Goal: Check status: Check status

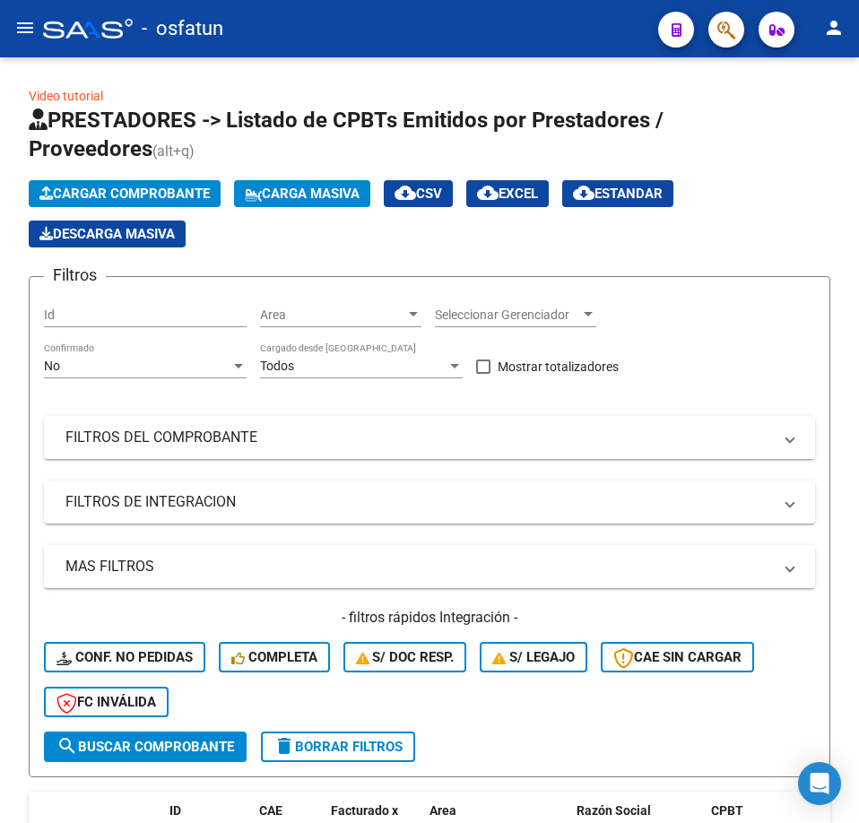
click at [731, 30] on icon "button" at bounding box center [726, 30] width 18 height 21
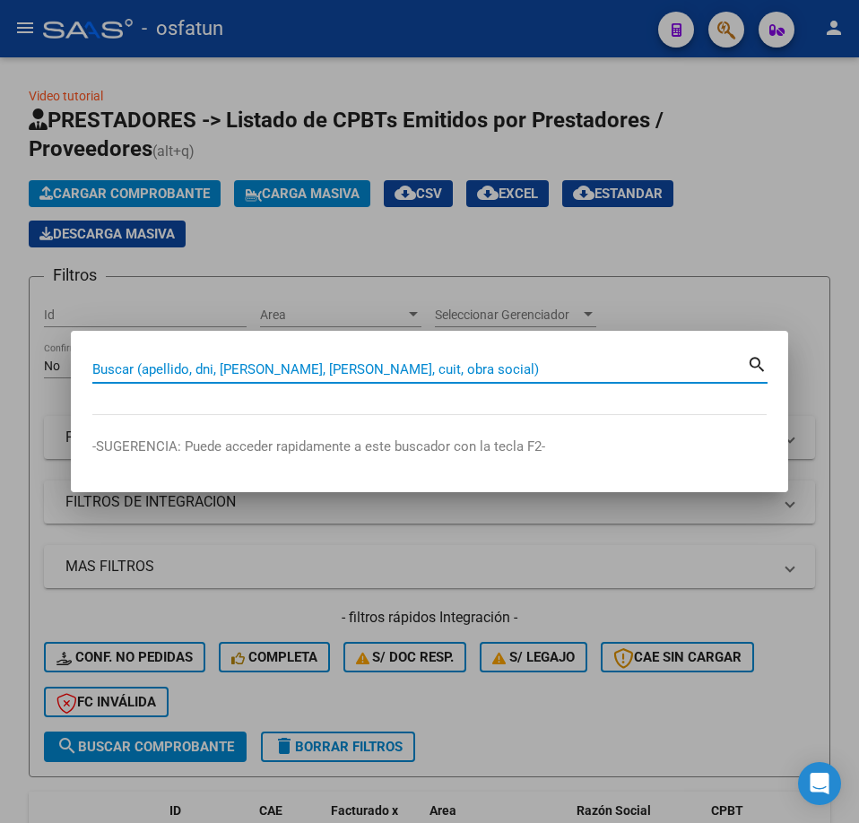
paste input "20308373151"
type input "20308373151"
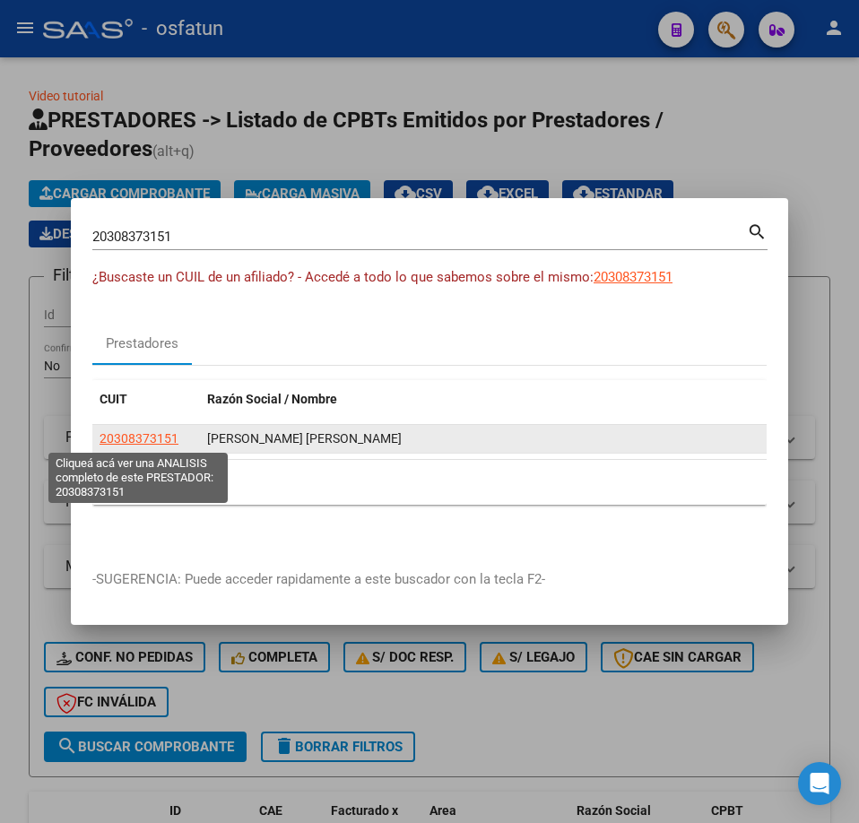
click at [165, 432] on span "20308373151" at bounding box center [138, 438] width 79 height 14
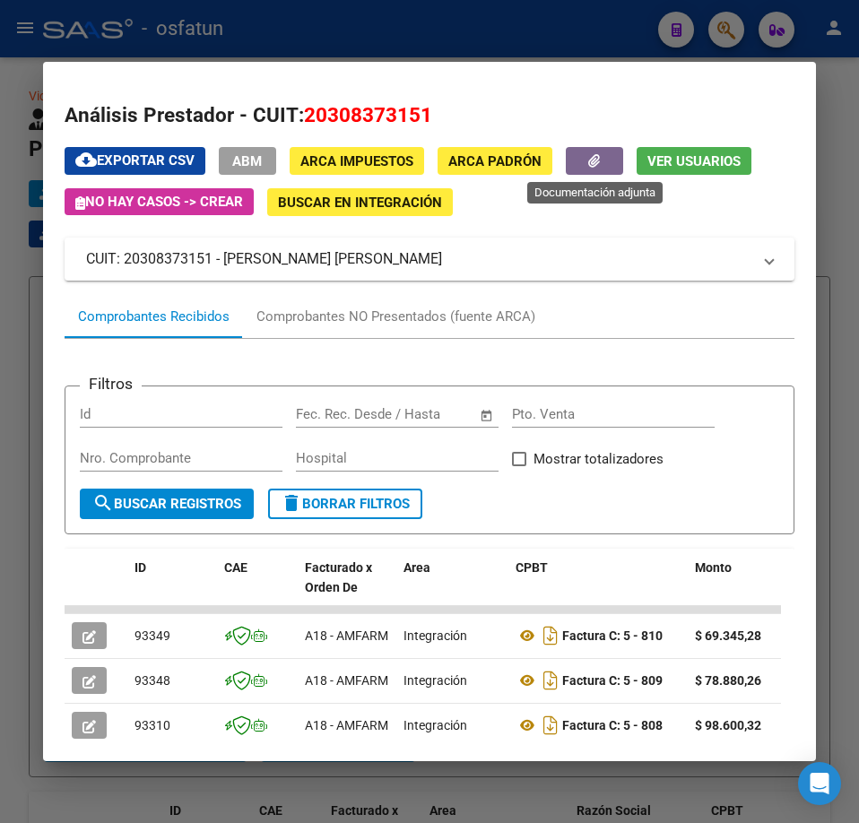
click at [607, 159] on button "button" at bounding box center [594, 161] width 57 height 28
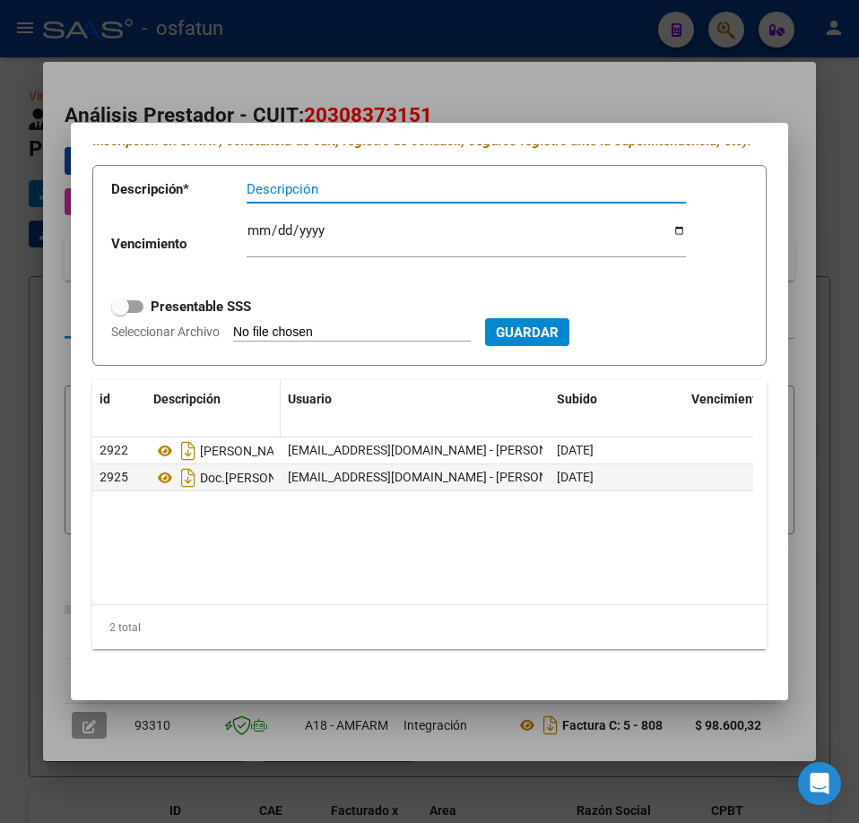
scroll to position [118, 0]
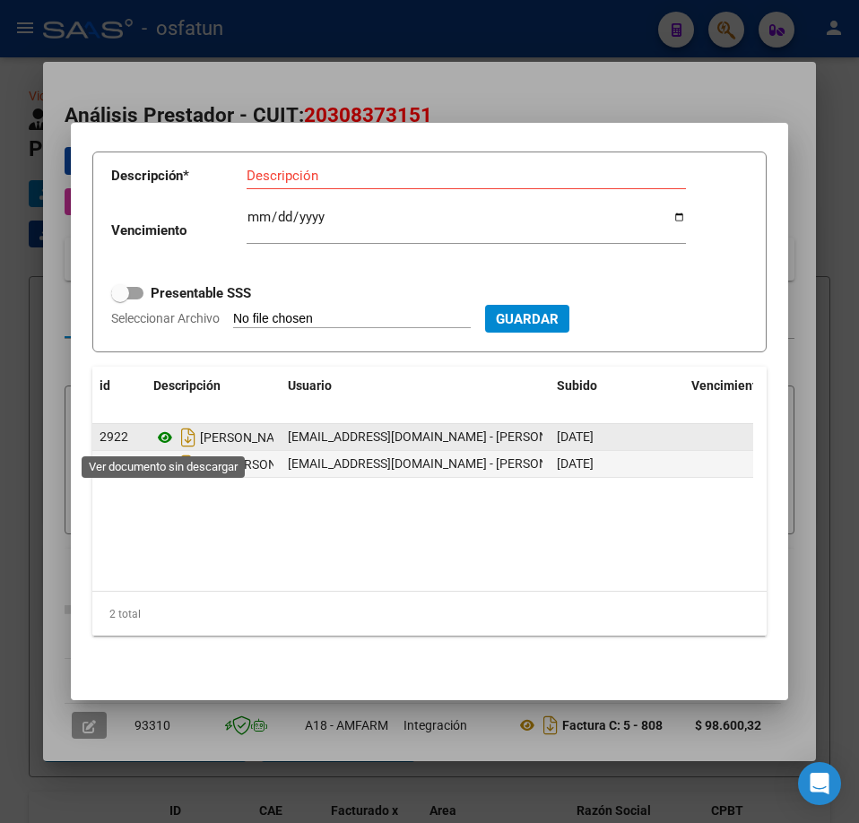
click at [167, 440] on icon at bounding box center [164, 438] width 23 height 22
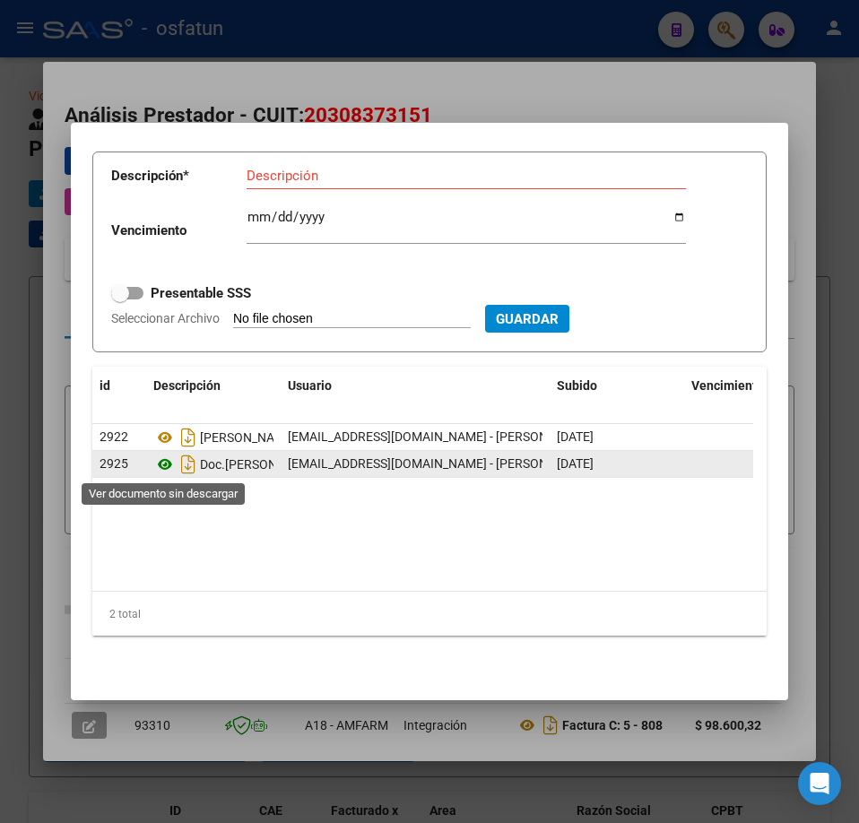
click at [168, 460] on icon at bounding box center [164, 464] width 23 height 22
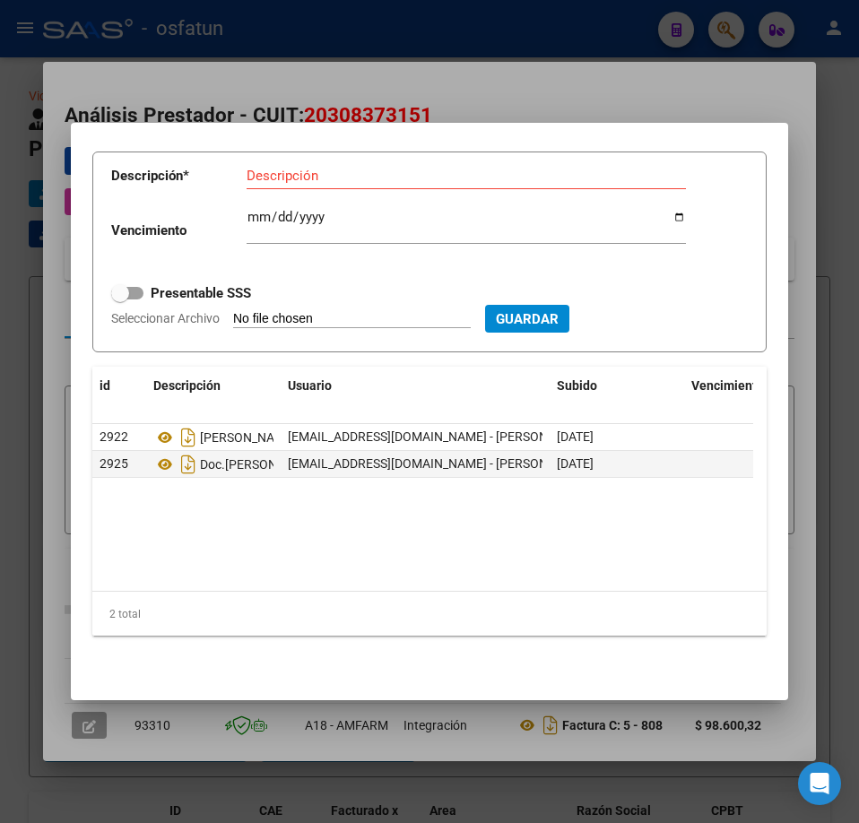
click at [727, 151] on mat-dialog-content "PRESTADOR - Documentación Adjunta / Respaldatoria - En este fichero se sube la …" at bounding box center [429, 411] width 717 height 535
click at [698, 100] on div at bounding box center [429, 411] width 859 height 823
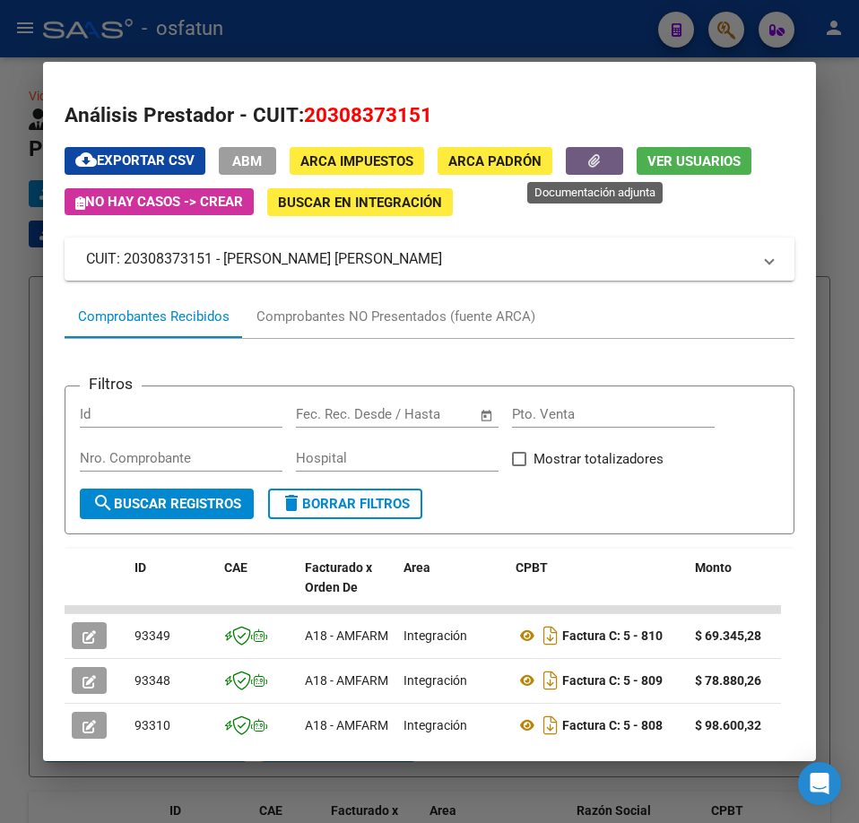
click at [599, 160] on icon "button" at bounding box center [594, 160] width 12 height 13
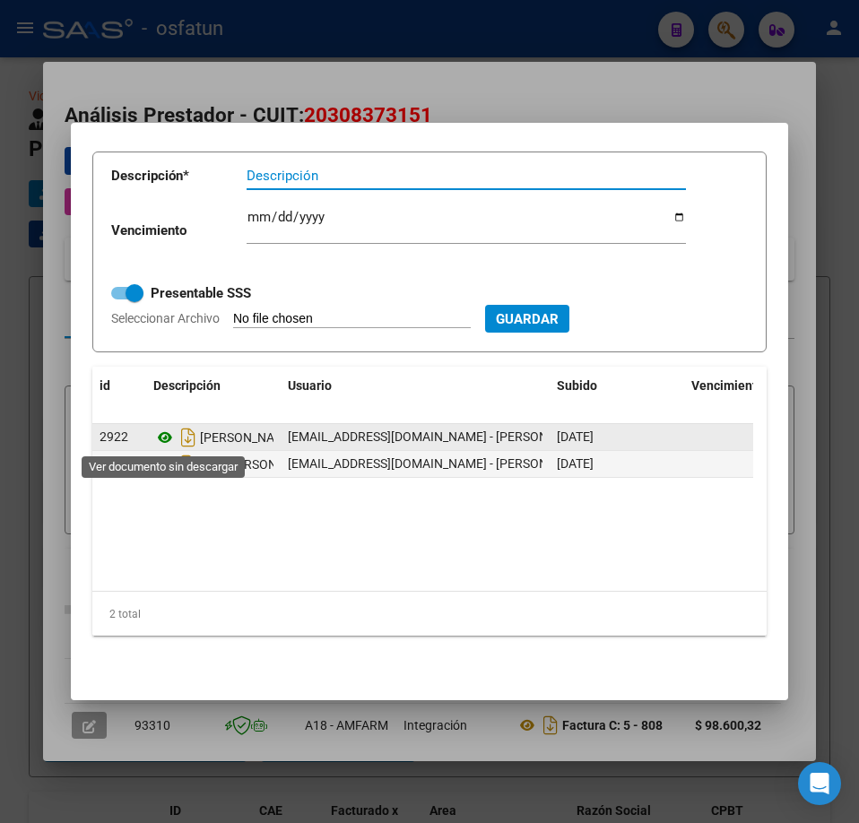
click at [164, 437] on icon at bounding box center [164, 438] width 23 height 22
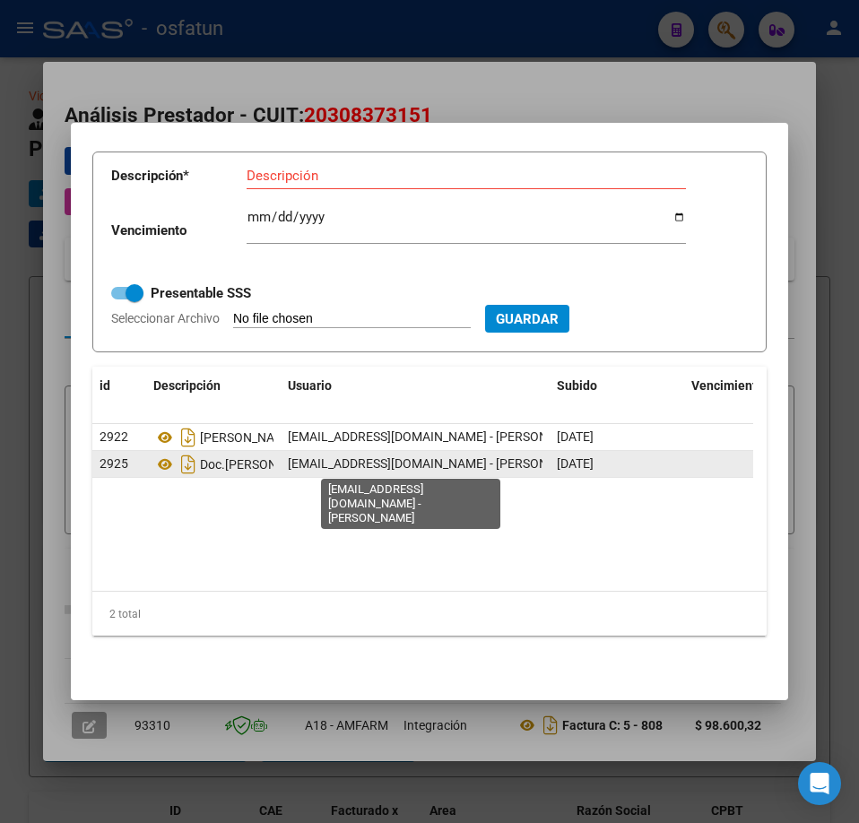
click at [394, 467] on span "[EMAIL_ADDRESS][DOMAIN_NAME] - [PERSON_NAME]" at bounding box center [440, 463] width 304 height 14
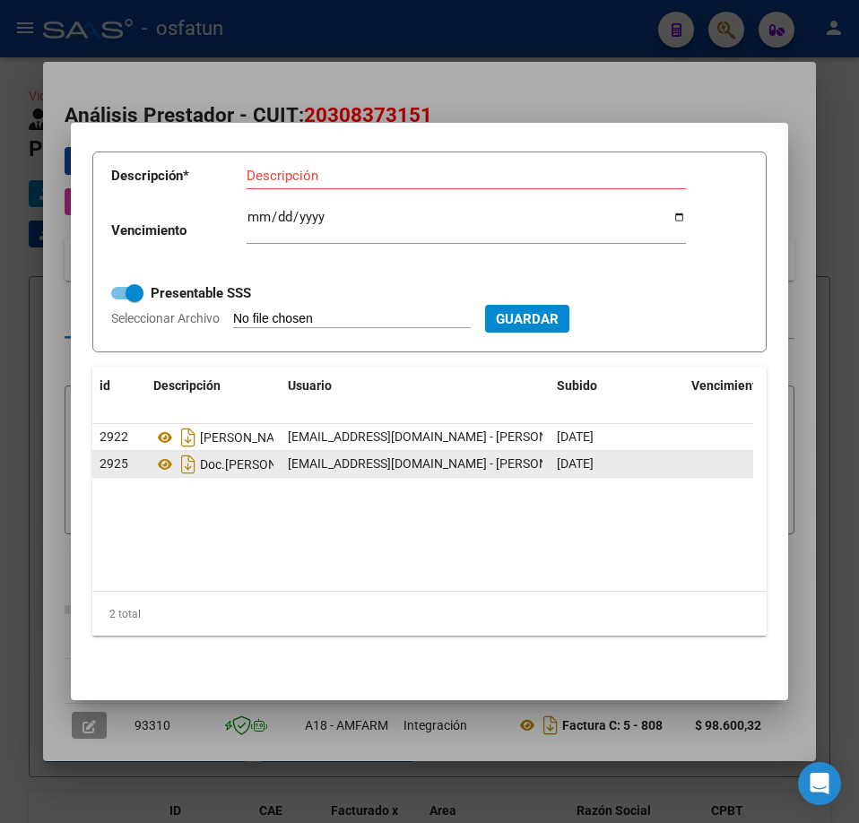
click at [394, 467] on span "[EMAIL_ADDRESS][DOMAIN_NAME] - [PERSON_NAME]" at bounding box center [440, 463] width 304 height 14
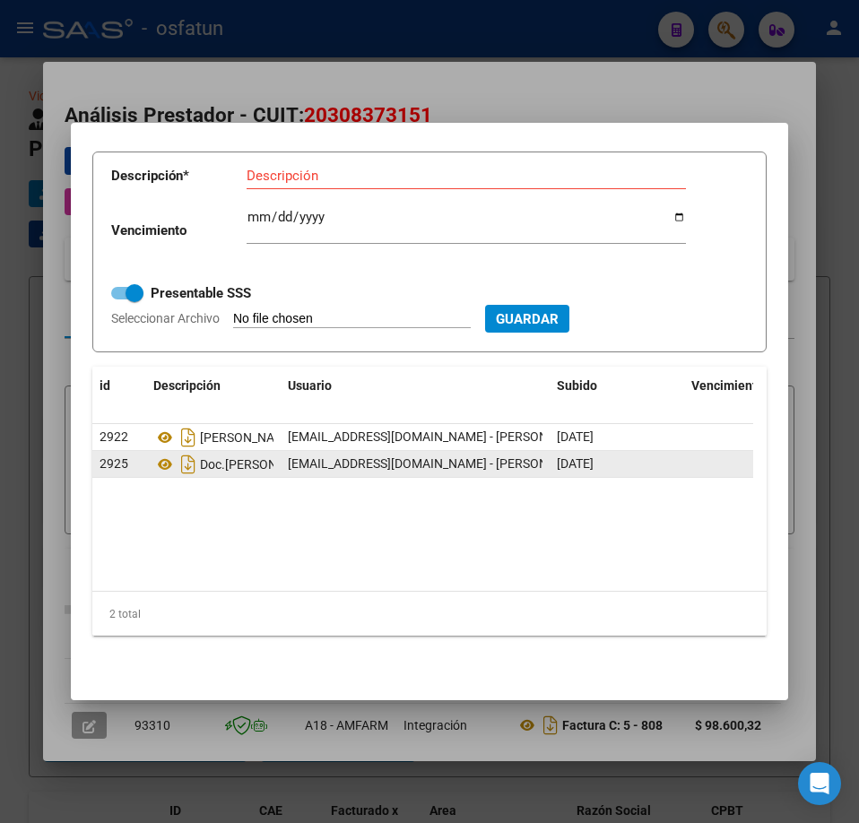
click at [424, 464] on span "[EMAIL_ADDRESS][DOMAIN_NAME] - [PERSON_NAME]" at bounding box center [440, 463] width 304 height 14
drag, startPoint x: 437, startPoint y: 464, endPoint x: 285, endPoint y: 468, distance: 152.4
click at [285, 468] on datatable-body-cell "[EMAIL_ADDRESS][DOMAIN_NAME] - [PERSON_NAME]" at bounding box center [415, 464] width 269 height 26
copy span "[EMAIL_ADDRESS][DOMAIN_NAME]"
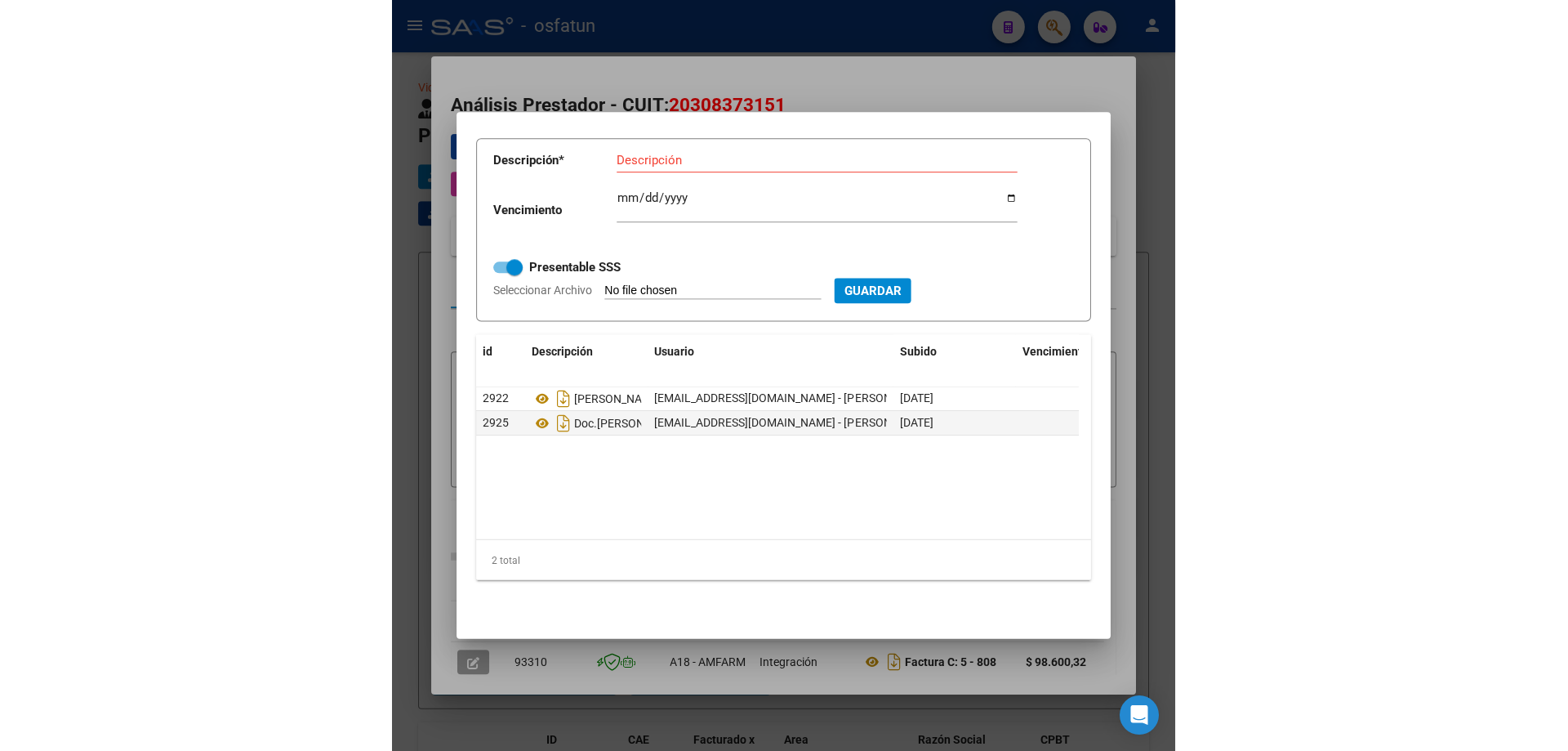
scroll to position [0, 0]
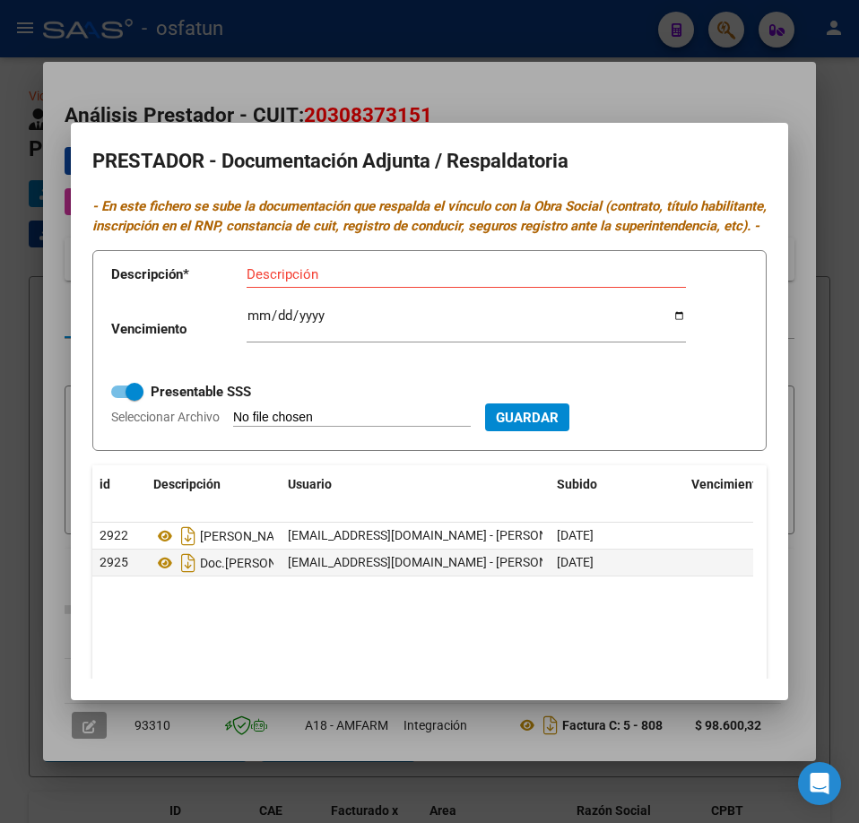
click at [575, 66] on div at bounding box center [429, 411] width 859 height 823
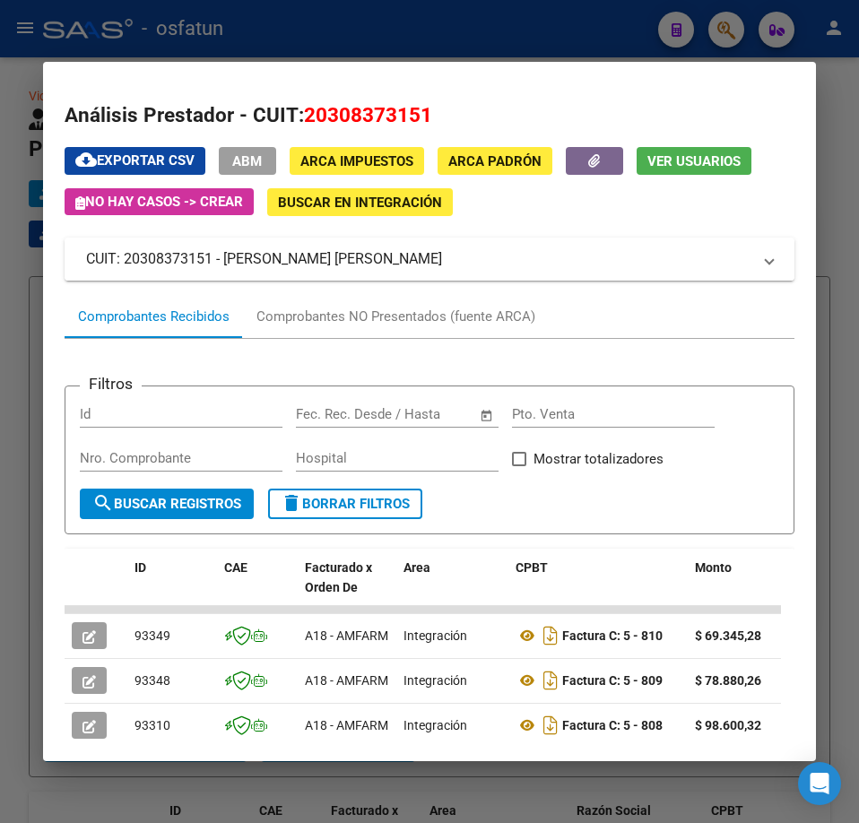
drag, startPoint x: 226, startPoint y: 262, endPoint x: 392, endPoint y: 265, distance: 165.8
click at [392, 265] on mat-panel-title "CUIT: 20308373151 - [PERSON_NAME] [PERSON_NAME]" at bounding box center [418, 259] width 665 height 22
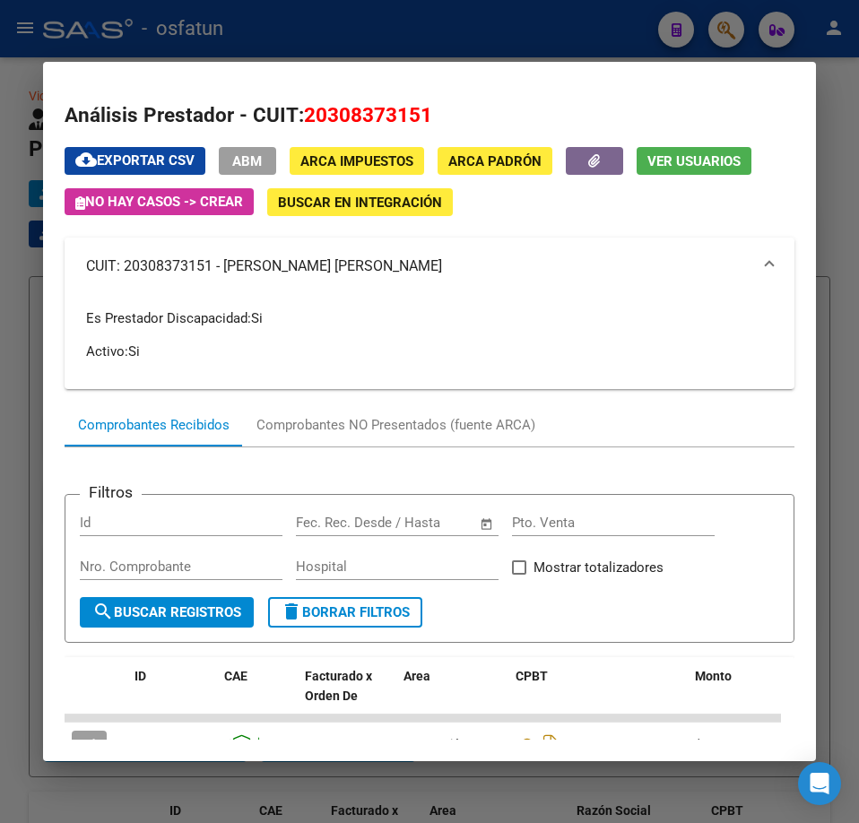
copy mat-panel-title "[PERSON_NAME] [PERSON_NAME]"
click at [545, 39] on div at bounding box center [429, 411] width 859 height 823
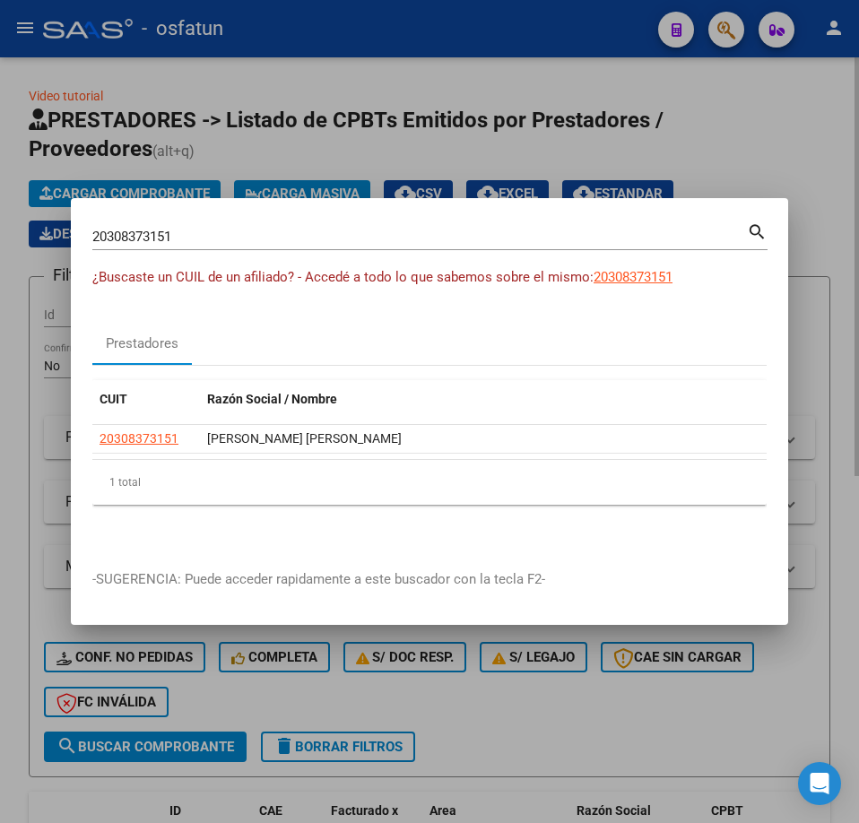
click at [751, 111] on div at bounding box center [429, 411] width 859 height 823
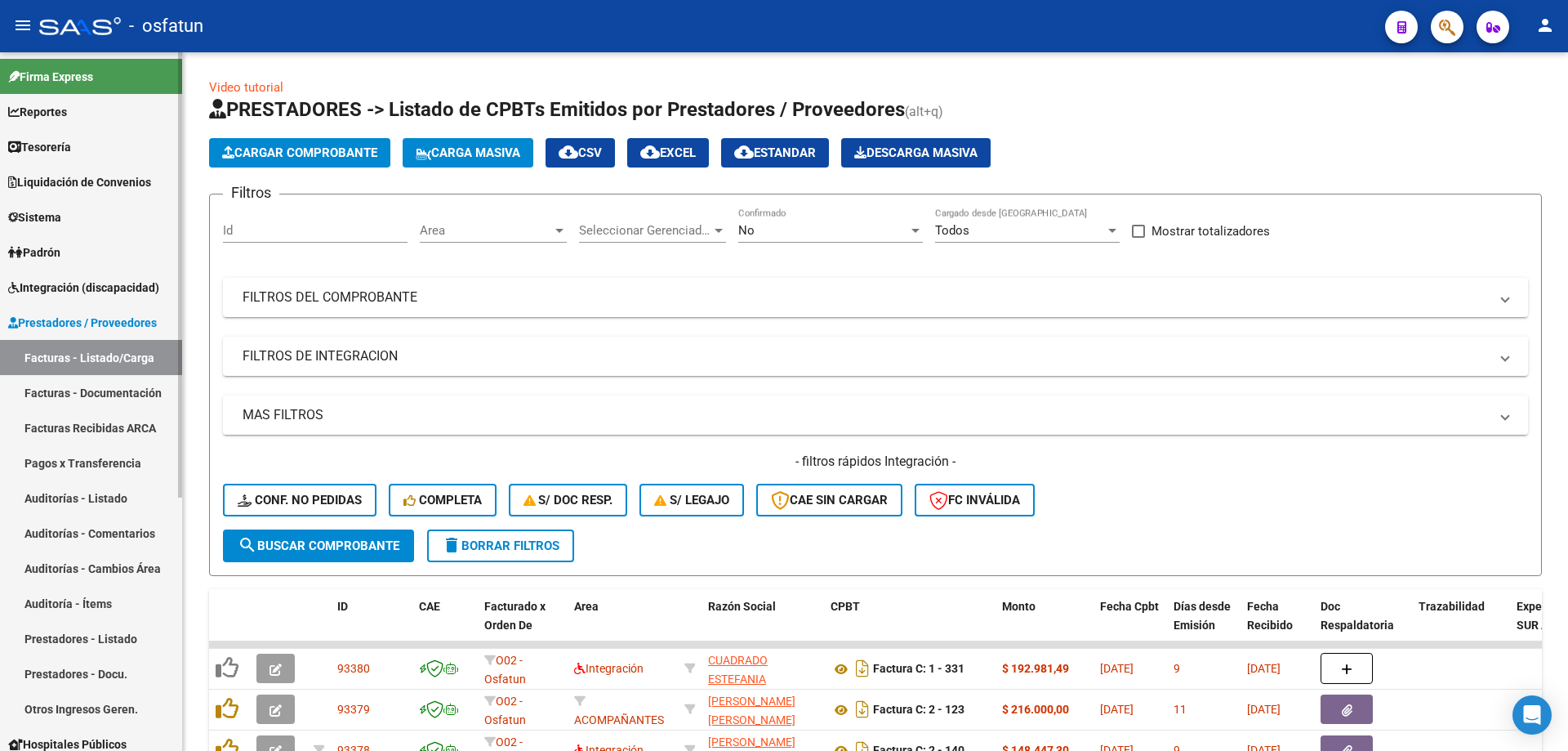
click at [105, 327] on span "Prestadores / Proveedores" at bounding box center [82, 323] width 149 height 18
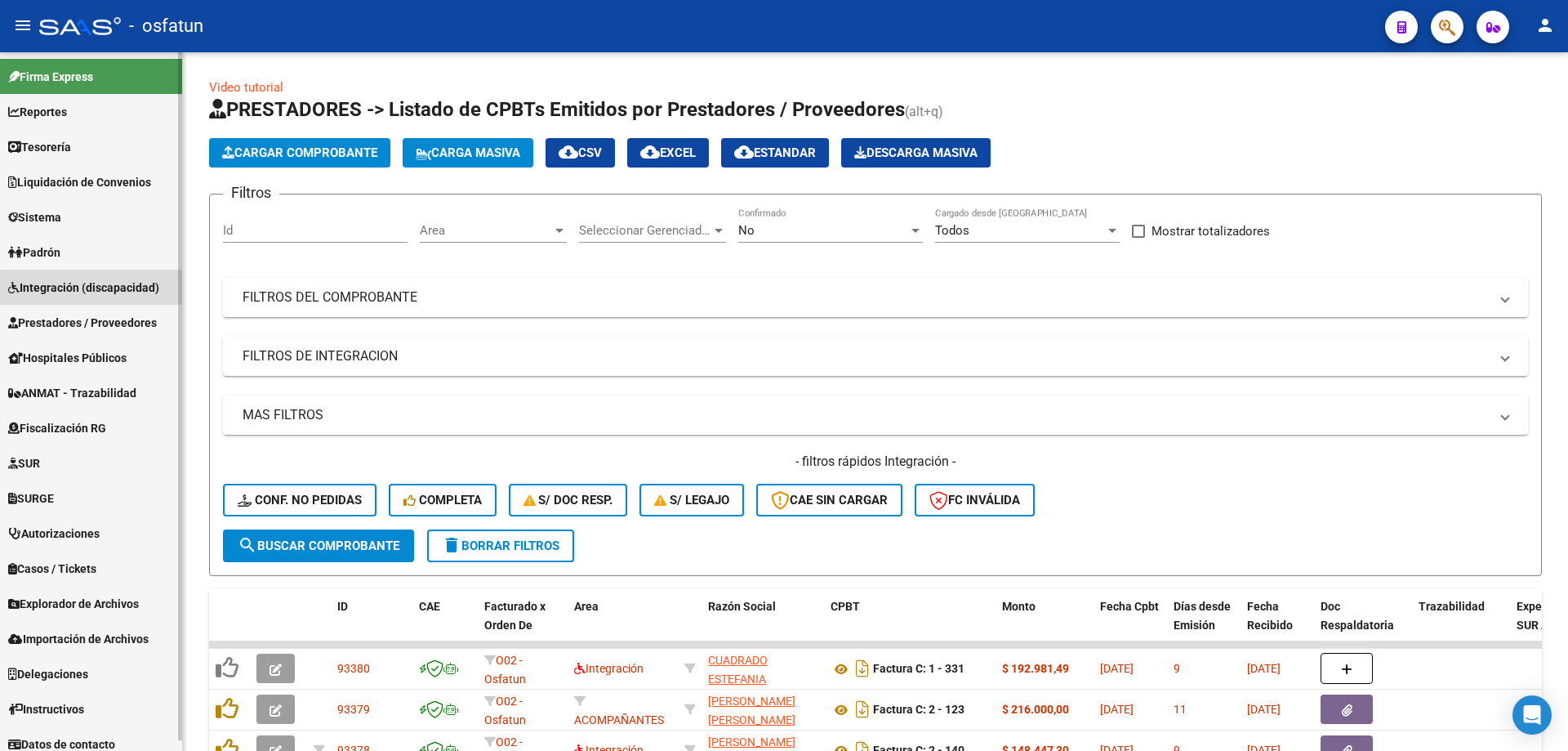
click at [114, 295] on span "Integración (discapacidad)" at bounding box center [84, 288] width 151 height 18
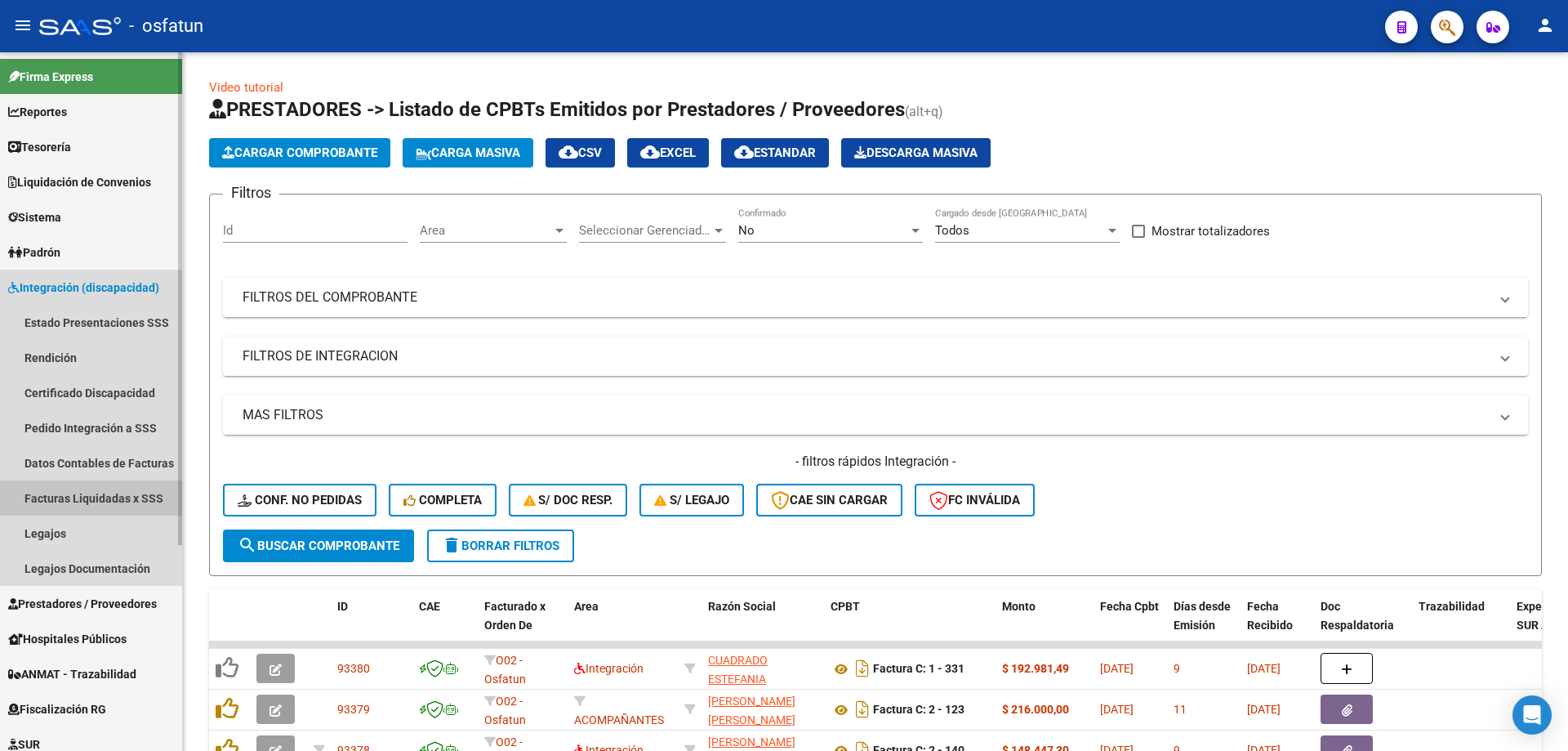
click at [82, 506] on link "Facturas Liquidadas x SSS" at bounding box center [91, 498] width 182 height 36
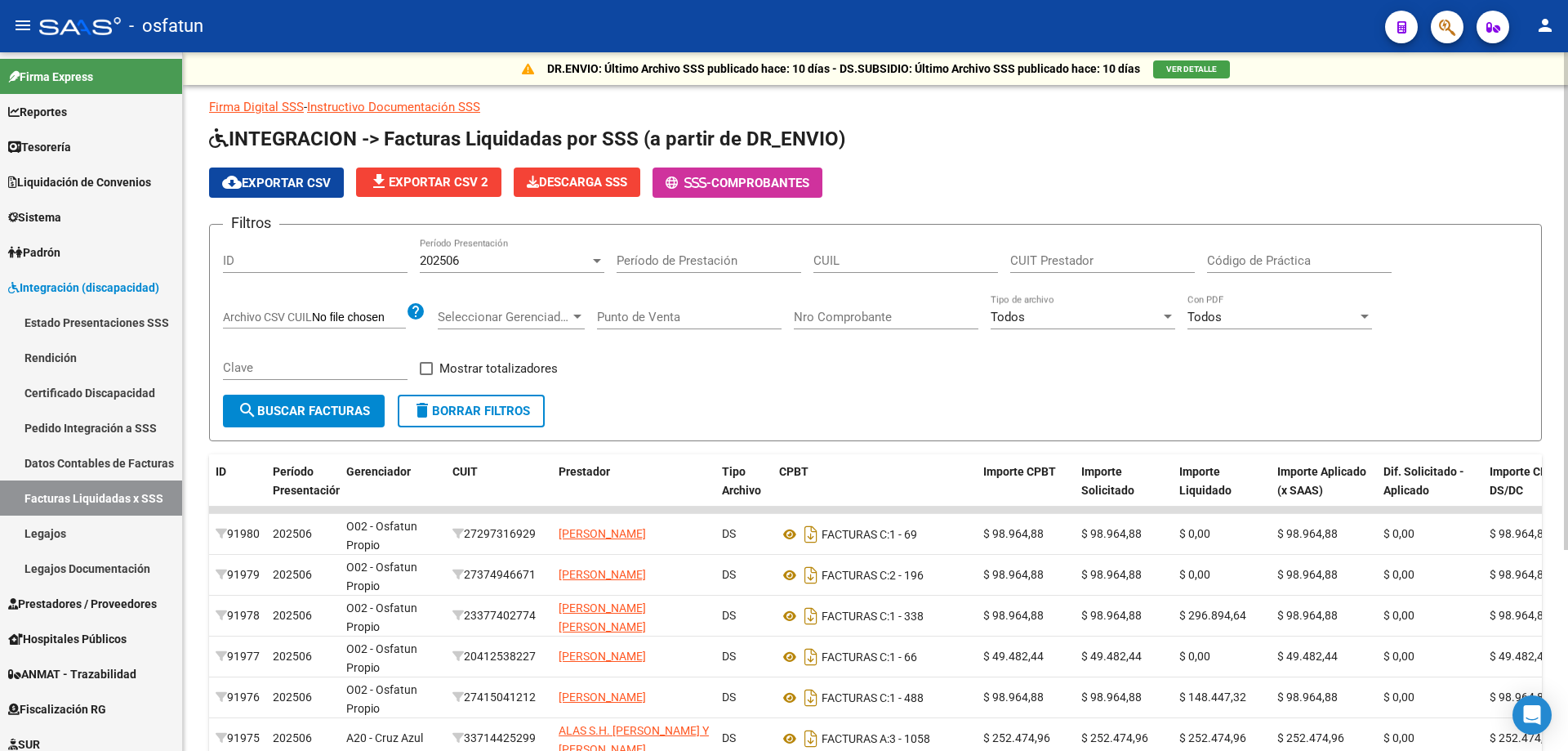
click at [782, 263] on input "CUIL" at bounding box center [906, 261] width 185 height 15
click at [782, 263] on input "CUIT Prestador" at bounding box center [1102, 261] width 185 height 15
paste input
paste input "20-30837315-1"
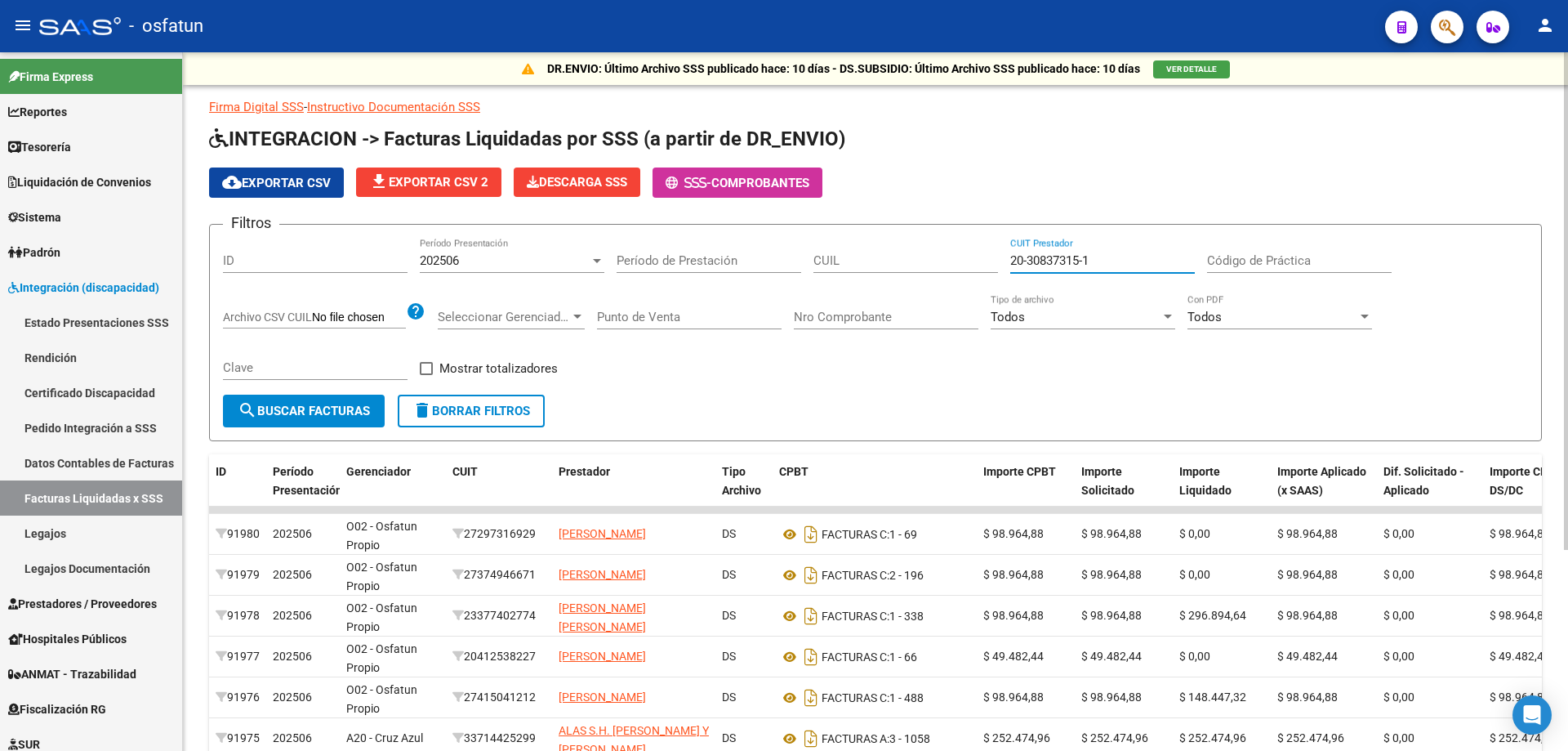
type input "20-30837315-1"
click at [313, 416] on span "search Buscar Facturas" at bounding box center [303, 411] width 132 height 15
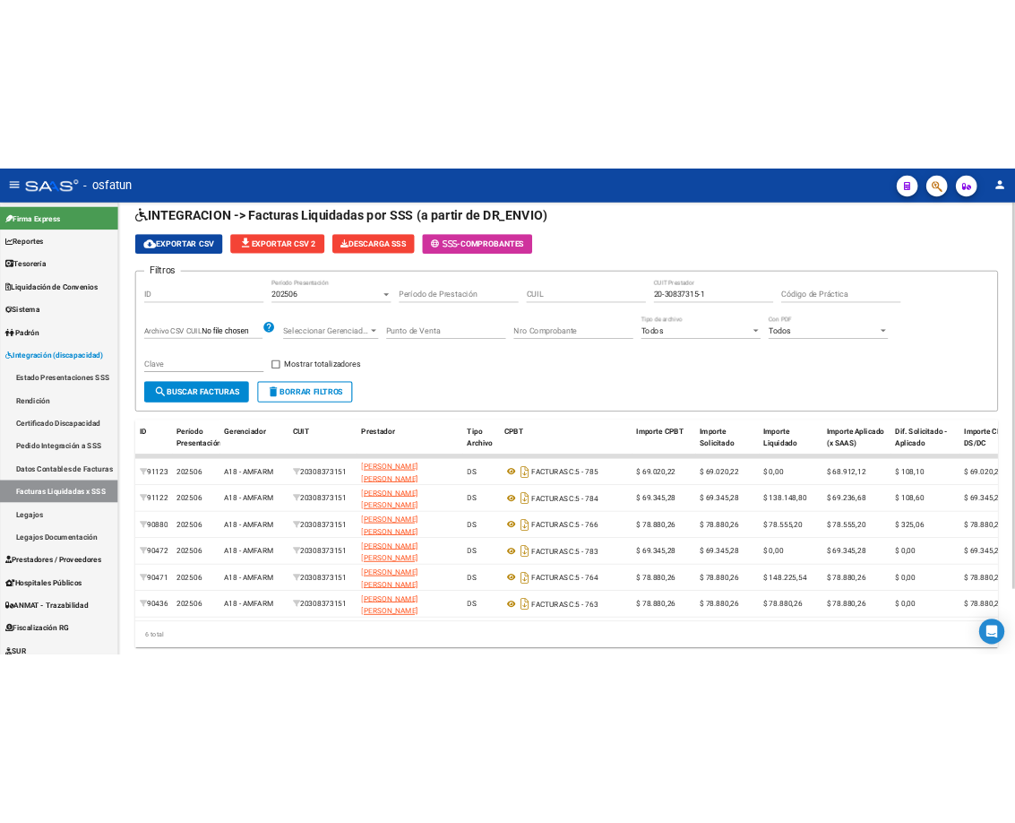
scroll to position [131, 0]
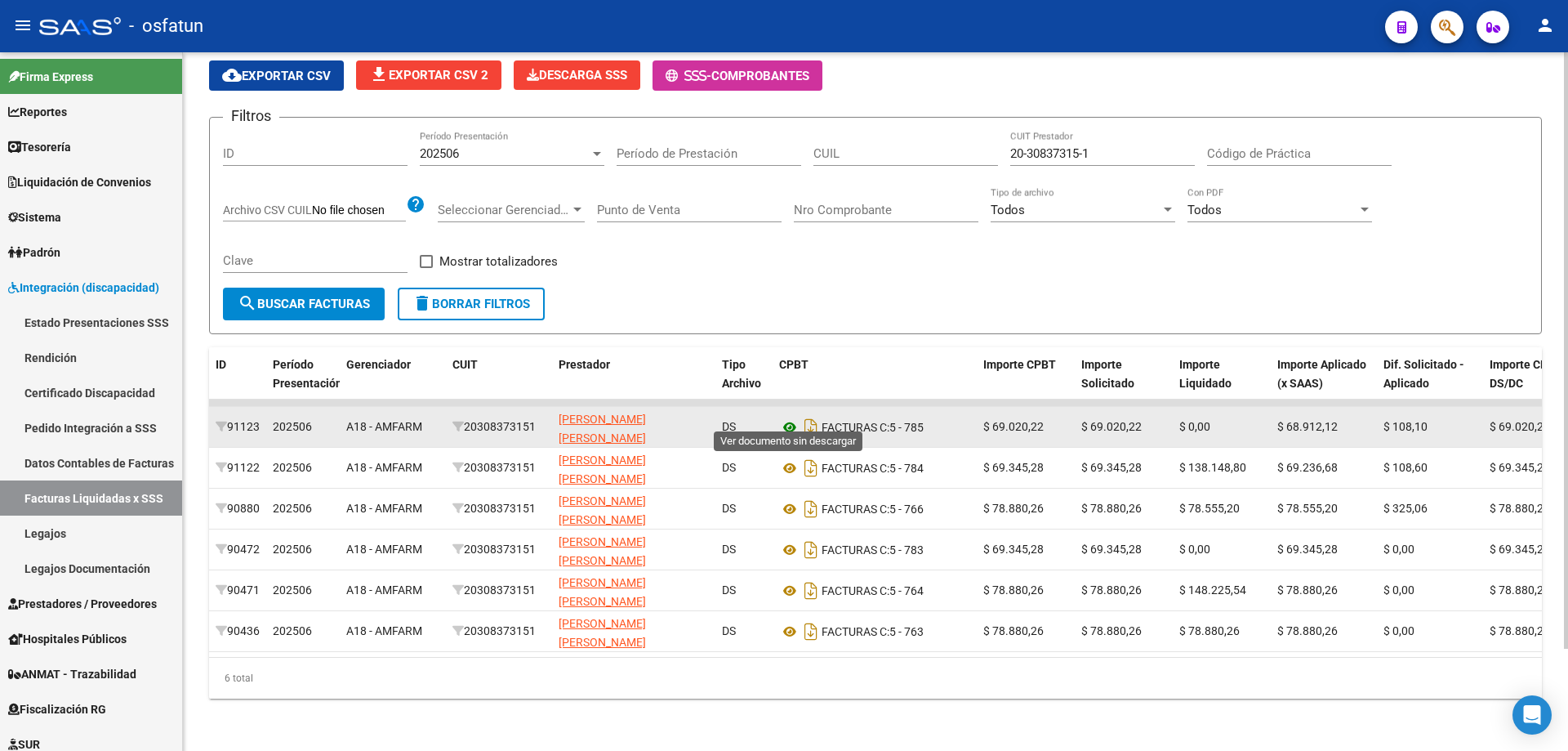
click at [782, 422] on icon at bounding box center [789, 427] width 21 height 20
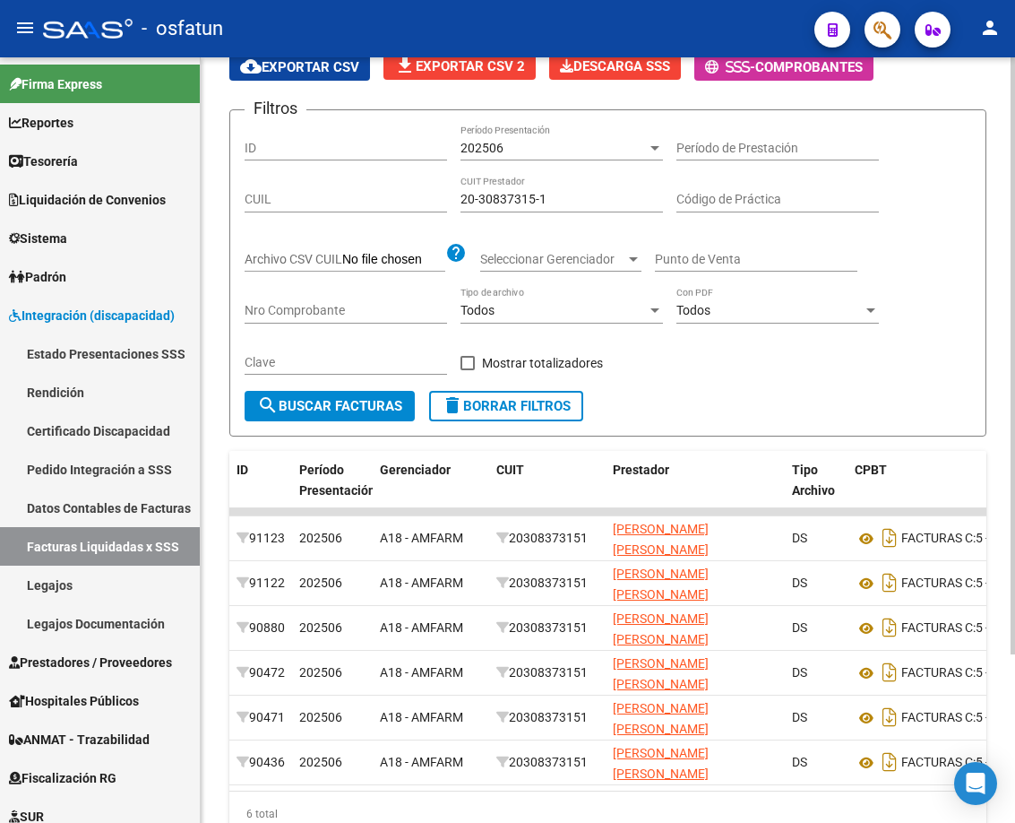
click at [858, 195] on div "Filtros ID 202506 Período Presentación Período de Prestación CUIL 20-30837315-1…" at bounding box center [608, 258] width 727 height 266
